Goal: Find specific page/section: Find specific page/section

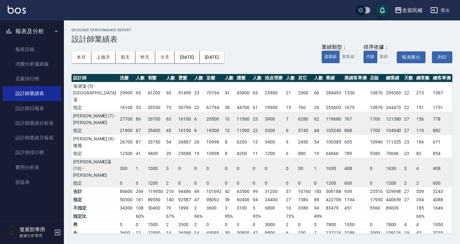
drag, startPoint x: 46, startPoint y: 104, endPoint x: 83, endPoint y: 96, distance: 38.5
click at [46, 104] on link "設計師日報表" at bounding box center [32, 108] width 59 height 15
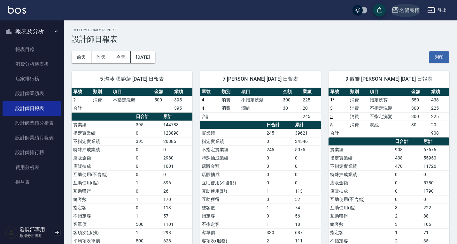
click at [401, 9] on div "名留民權" at bounding box center [409, 10] width 20 height 8
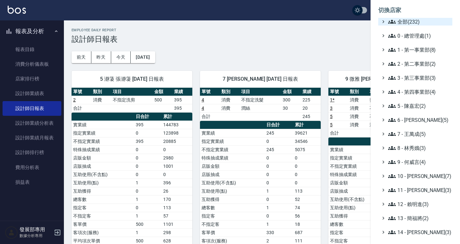
click at [405, 21] on span "全部(232)" at bounding box center [419, 22] width 62 height 8
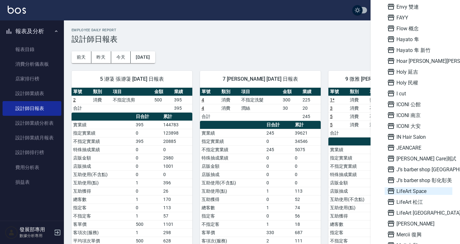
scroll to position [607, 0]
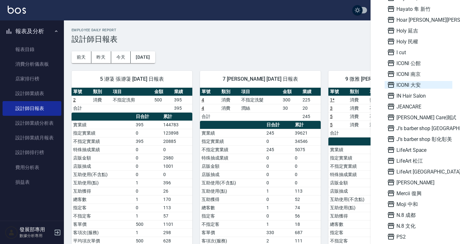
click at [412, 88] on span "ICONI 大安" at bounding box center [418, 85] width 63 height 8
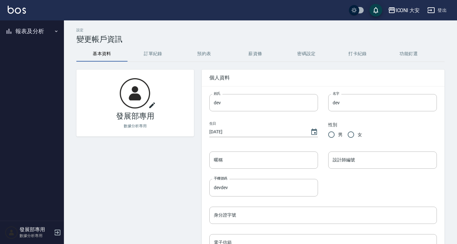
click at [27, 31] on button "報表及分析" at bounding box center [32, 31] width 59 height 17
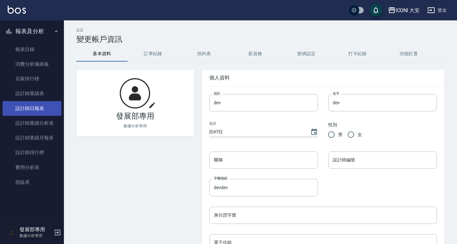
click at [42, 110] on link "設計師日報表" at bounding box center [32, 108] width 59 height 15
